Goal: Navigation & Orientation: Find specific page/section

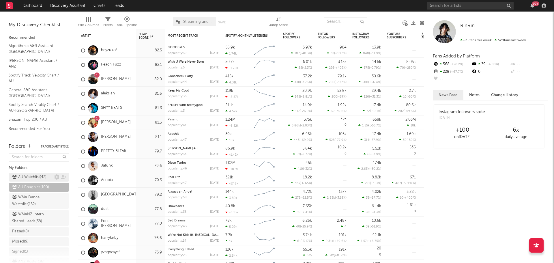
click at [28, 177] on div "AU Watchlist ( 42 )" at bounding box center [29, 177] width 34 height 7
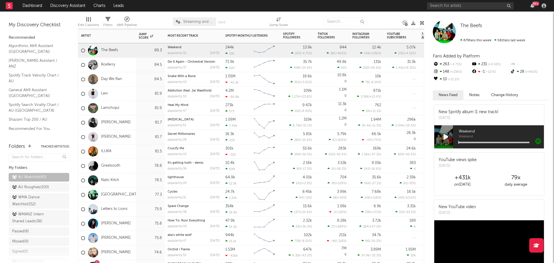
click at [125, 69] on div "Roxferry" at bounding box center [107, 65] width 58 height 14
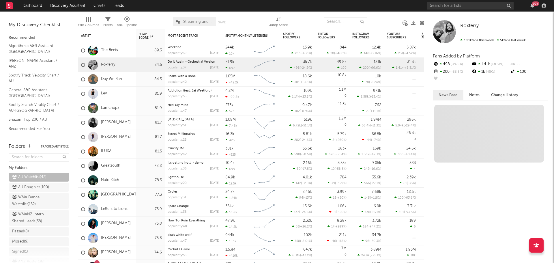
drag, startPoint x: 24, startPoint y: 188, endPoint x: 158, endPoint y: 182, distance: 134.4
click at [24, 188] on div "AU Roughies ( 100 )" at bounding box center [30, 187] width 37 height 7
